Goal: Information Seeking & Learning: Compare options

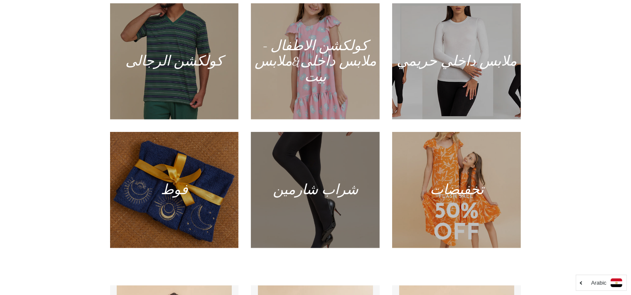
scroll to position [525, 0]
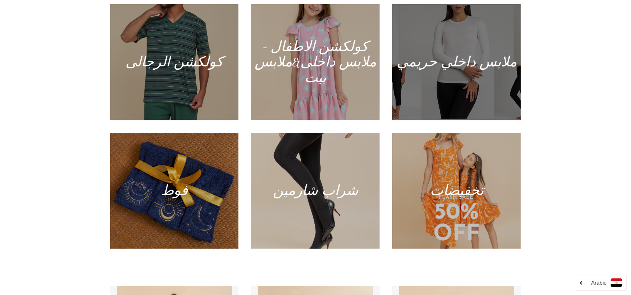
click at [444, 65] on div at bounding box center [456, 62] width 132 height 120
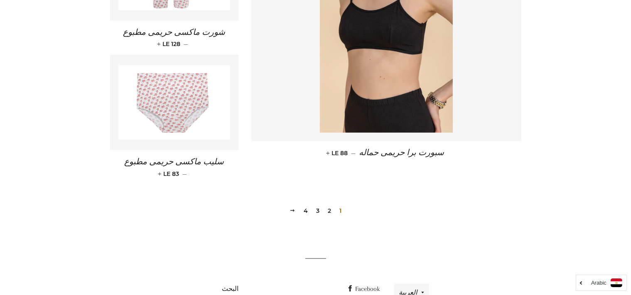
scroll to position [1209, 0]
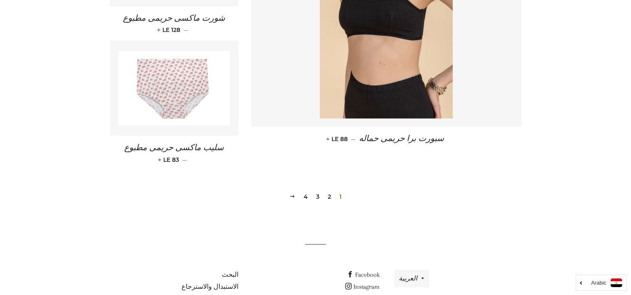
click at [328, 191] on link "2" at bounding box center [329, 197] width 10 height 12
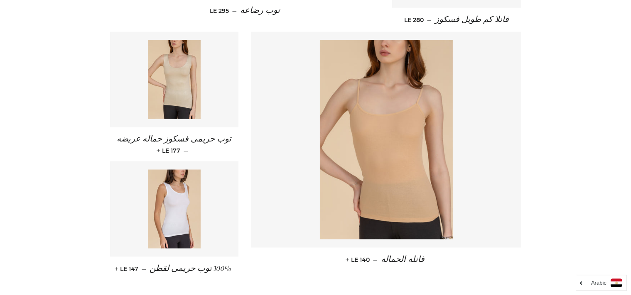
scroll to position [1209, 0]
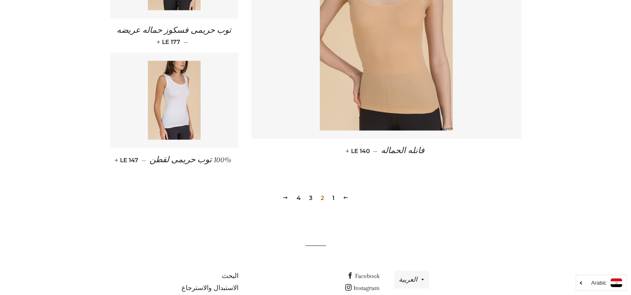
click at [311, 192] on link "3" at bounding box center [311, 198] width 10 height 12
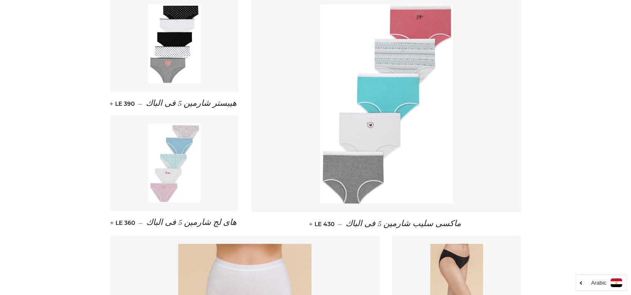
scroll to position [617, 0]
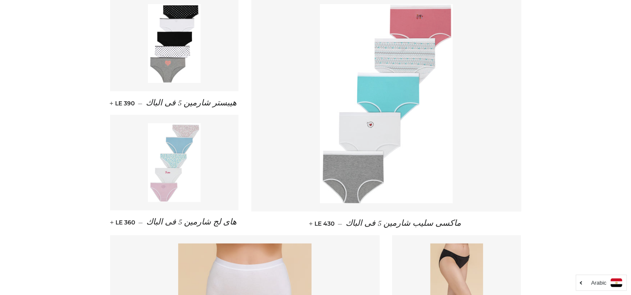
click at [411, 102] on img at bounding box center [386, 103] width 133 height 199
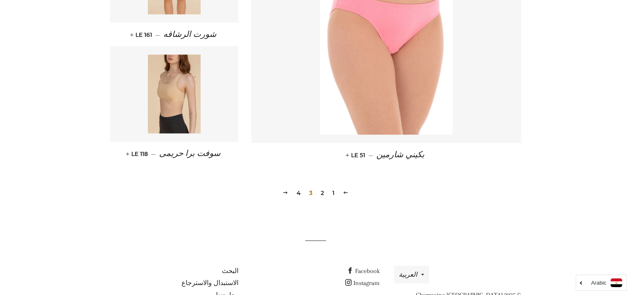
scroll to position [1200, 0]
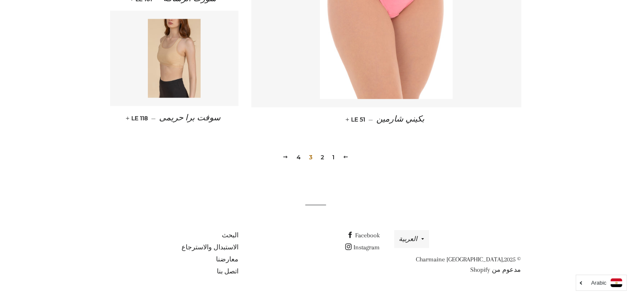
click at [299, 159] on link "4" at bounding box center [298, 157] width 11 height 12
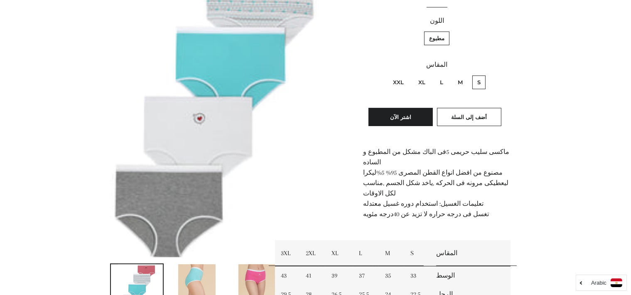
scroll to position [182, 0]
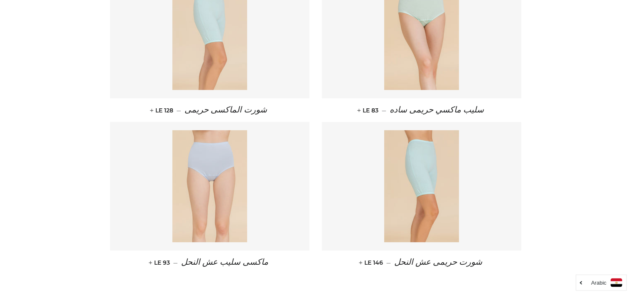
scroll to position [546, 0]
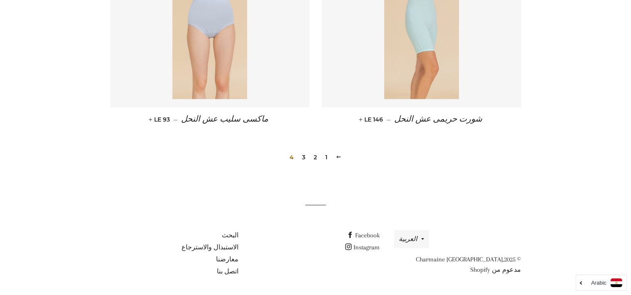
click at [325, 158] on link "1" at bounding box center [326, 157] width 9 height 12
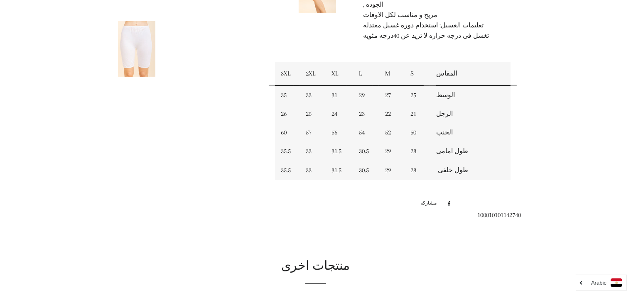
scroll to position [360, 0]
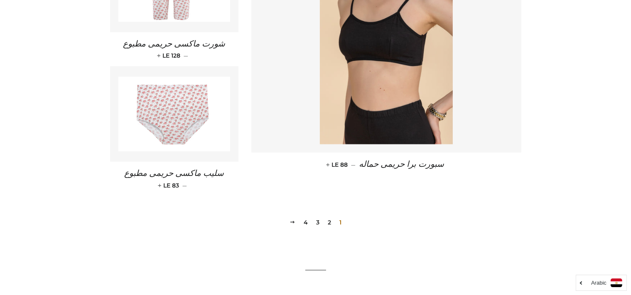
scroll to position [1209, 0]
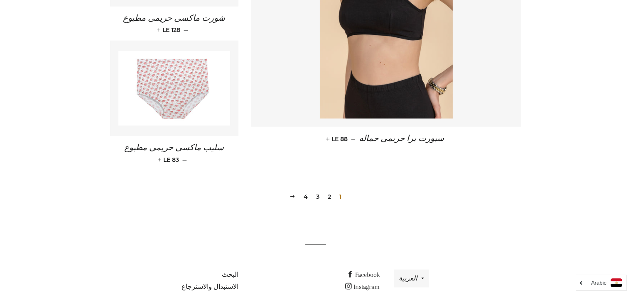
click at [330, 191] on link "2" at bounding box center [329, 197] width 10 height 12
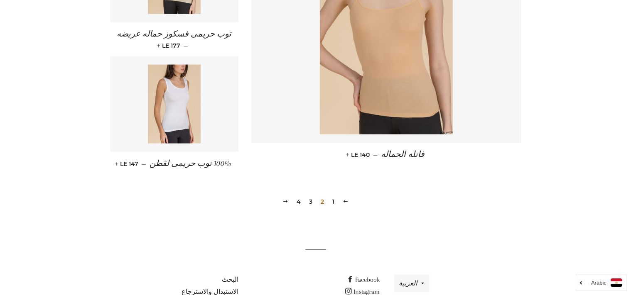
scroll to position [1209, 0]
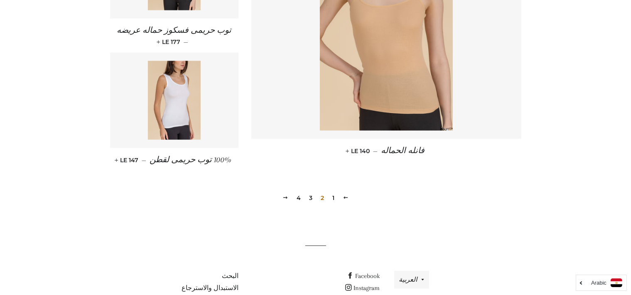
click at [310, 192] on link "3" at bounding box center [311, 198] width 10 height 12
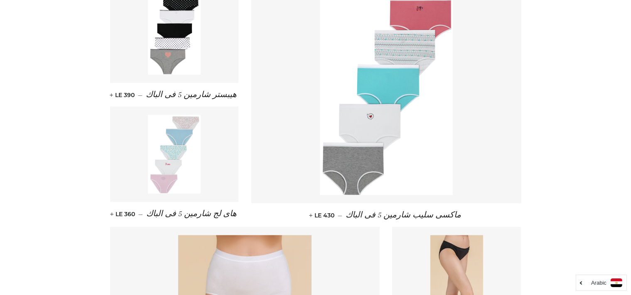
scroll to position [628, 0]
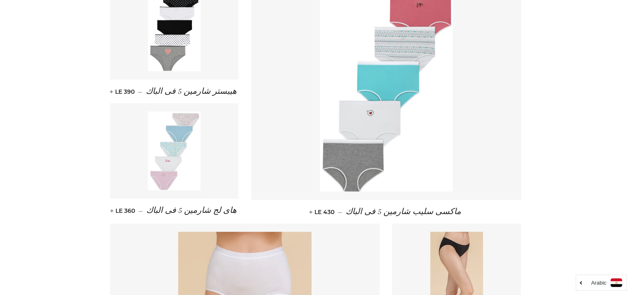
click at [186, 184] on img at bounding box center [174, 151] width 53 height 79
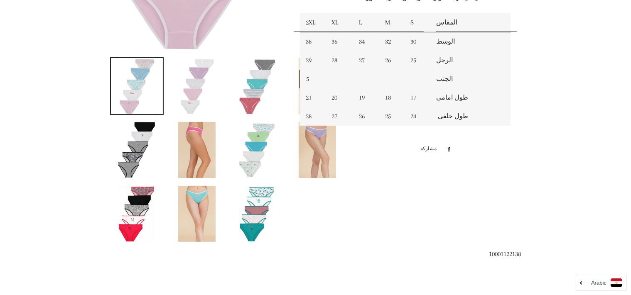
scroll to position [423, 0]
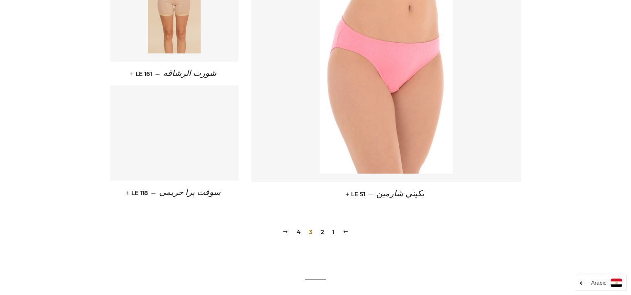
scroll to position [1131, 0]
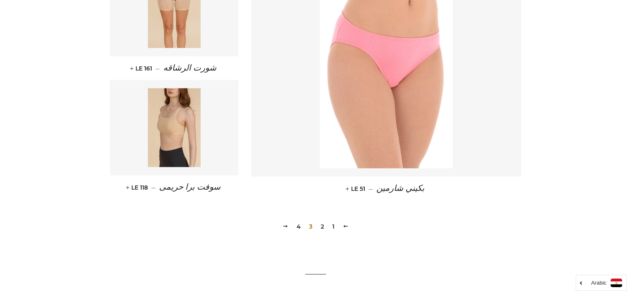
click at [333, 226] on link "1" at bounding box center [333, 226] width 9 height 12
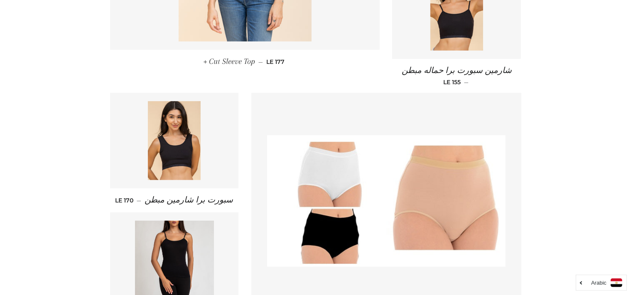
scroll to position [540, 0]
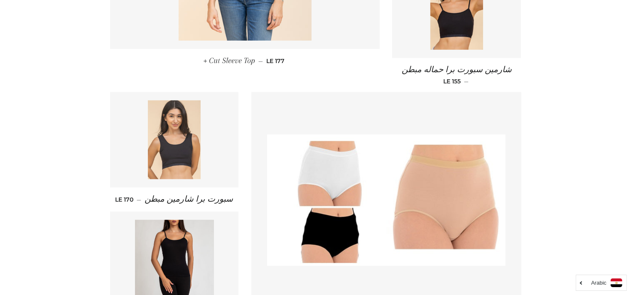
click at [153, 157] on img at bounding box center [174, 139] width 53 height 79
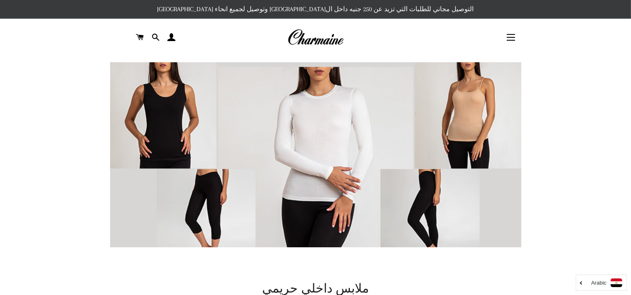
click at [313, 41] on img at bounding box center [315, 37] width 56 height 18
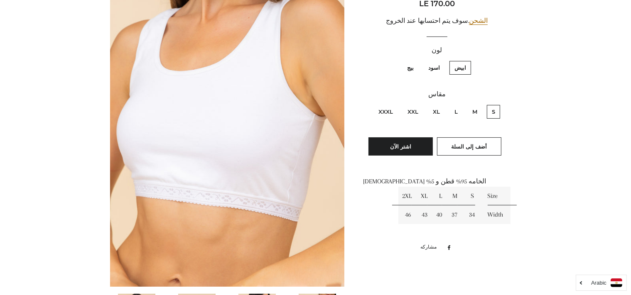
scroll to position [150, 0]
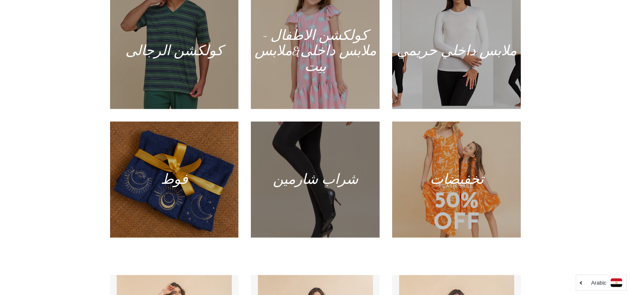
scroll to position [531, 0]
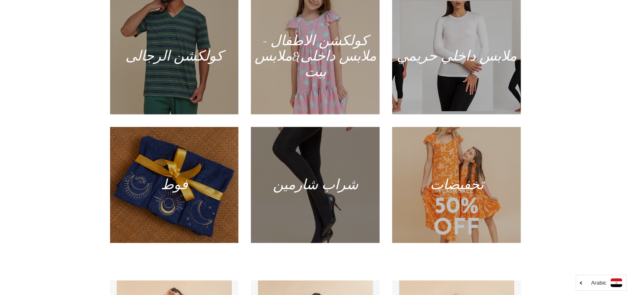
click at [337, 130] on div at bounding box center [315, 185] width 132 height 120
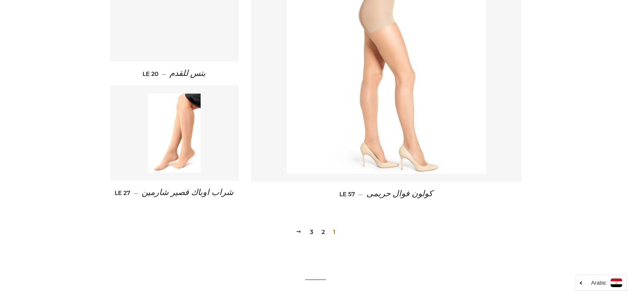
scroll to position [1126, 0]
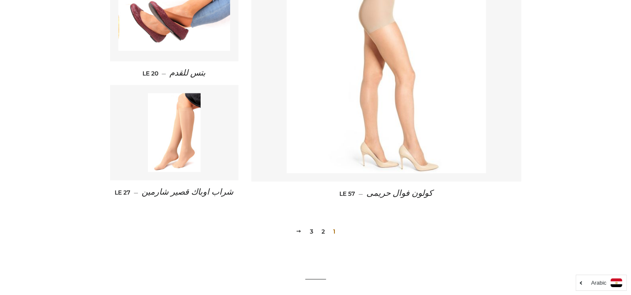
click at [324, 230] on link "2" at bounding box center [323, 231] width 10 height 12
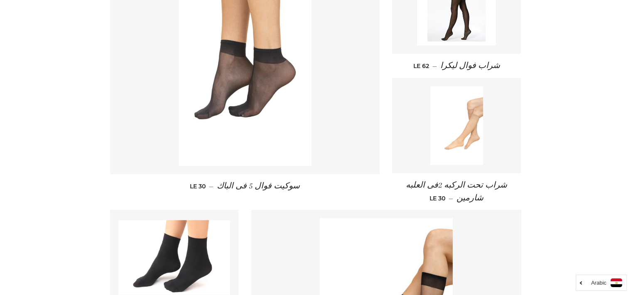
scroll to position [893, 0]
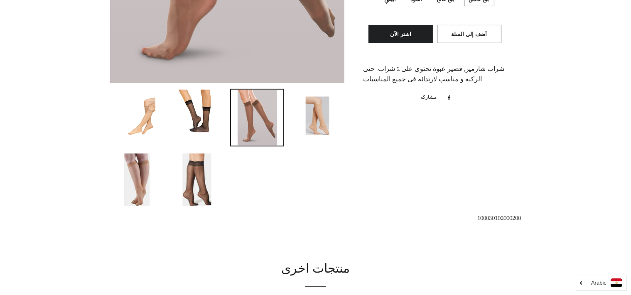
scroll to position [384, 0]
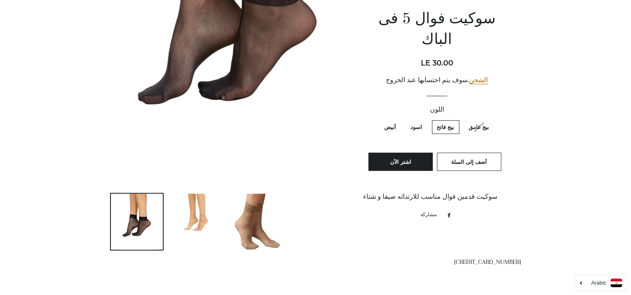
scroll to position [271, 0]
